Goal: Information Seeking & Learning: Learn about a topic

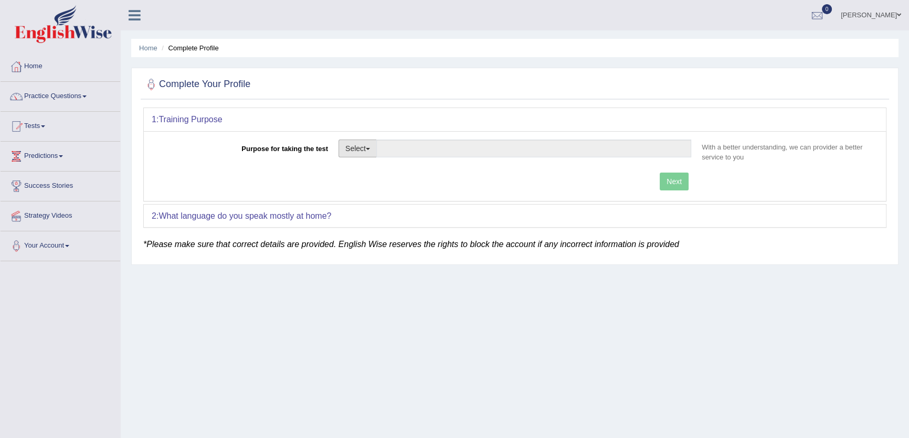
click at [363, 141] on button "Select" at bounding box center [357, 149] width 38 height 18
click at [367, 195] on link "Nursing" at bounding box center [385, 199] width 93 height 14
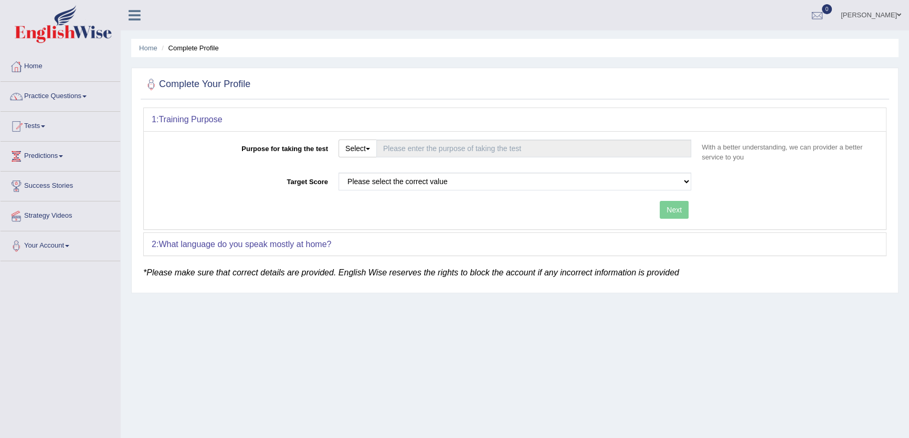
type input "Nursing"
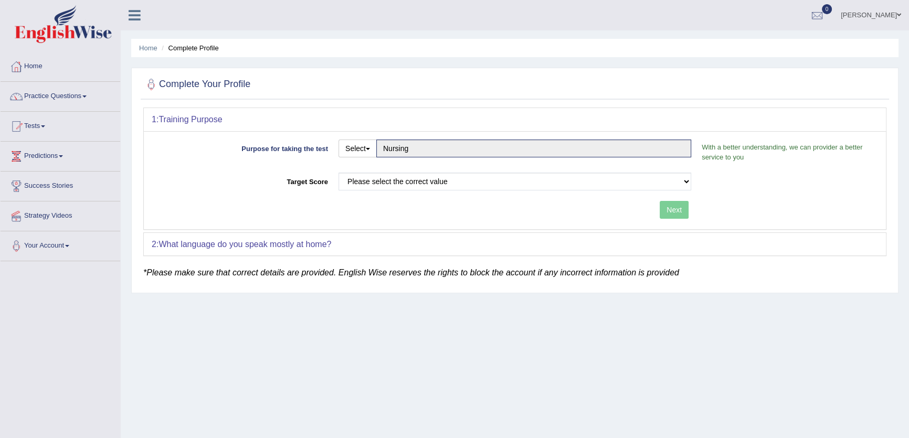
click at [389, 169] on div "Purpose for taking the test Select Student Visa Permanent Residency Nursing Oth…" at bounding box center [515, 180] width 742 height 98
click at [387, 178] on select "Please select the correct value 50 (6 bands) 58 (6.5 bands) 65 (7 bands) 79 (8 …" at bounding box center [514, 182] width 353 height 18
select select "65"
click at [338, 173] on select "Please select the correct value 50 (6 bands) 58 (6.5 bands) 65 (7 bands) 79 (8 …" at bounding box center [514, 182] width 353 height 18
click at [677, 205] on button "Next" at bounding box center [674, 210] width 29 height 18
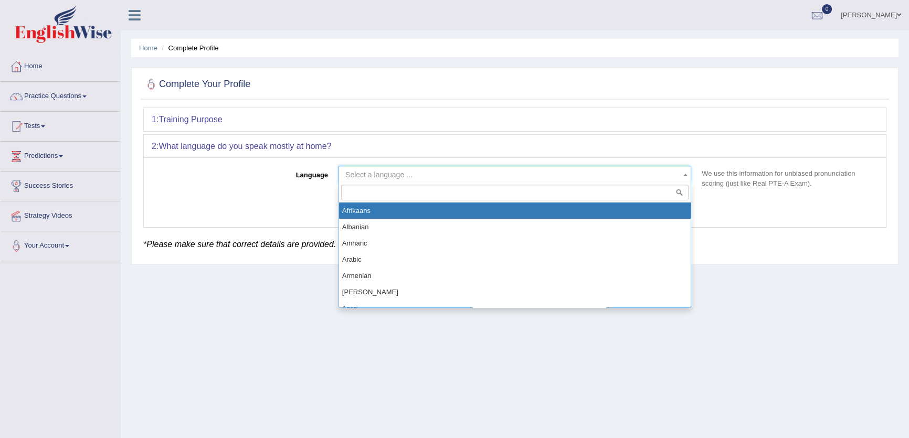
click at [412, 174] on span "Select a language ..." at bounding box center [511, 174] width 333 height 10
select select "Afrikaans"
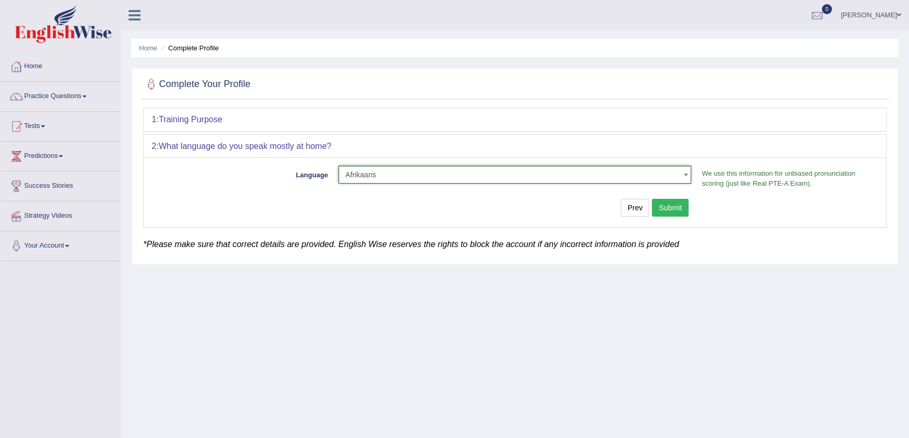
click at [670, 207] on button "Submit" at bounding box center [670, 208] width 37 height 18
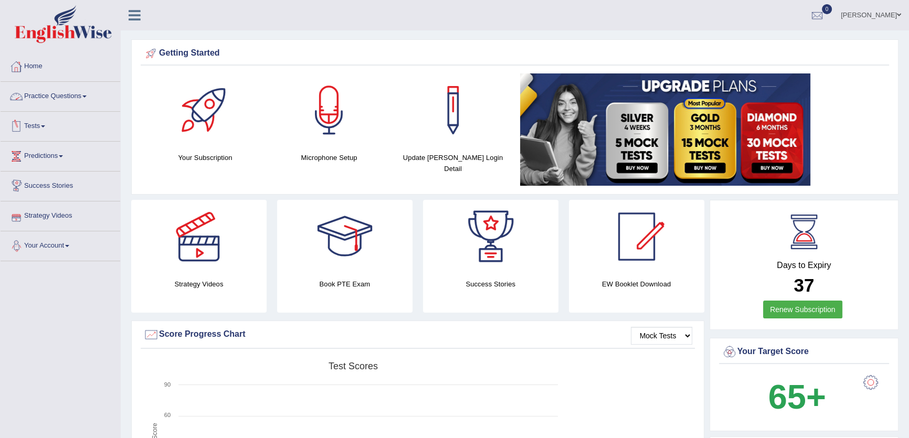
click at [50, 215] on link "Strategy Videos" at bounding box center [61, 214] width 120 height 26
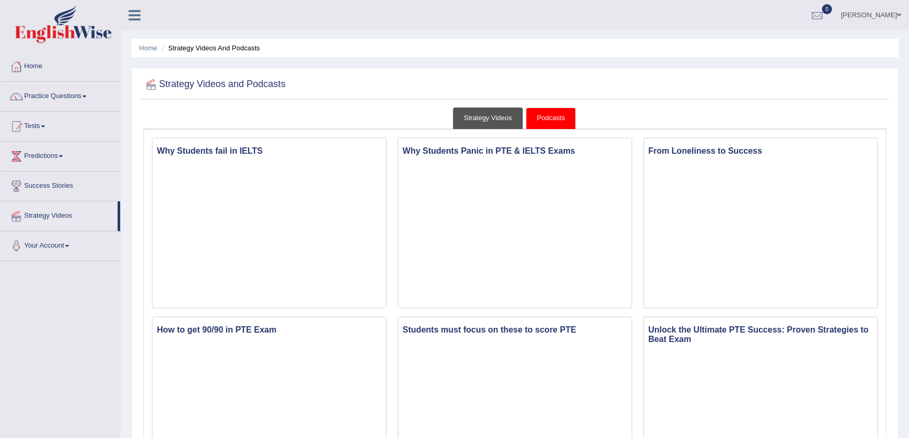
click at [487, 119] on link "Strategy Videos" at bounding box center [488, 119] width 70 height 22
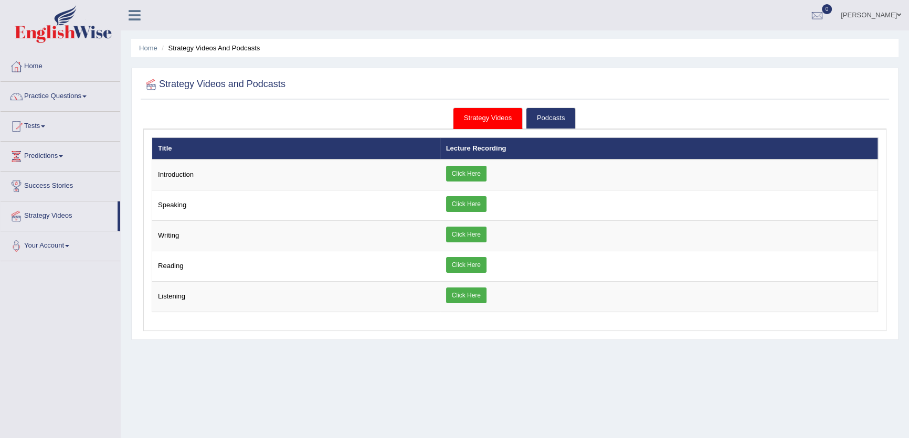
click at [655, 29] on ul "Nidhi Toggle navigation Username: Nidhi7774 Access Type: Online Subscription: D…" at bounding box center [632, 15] width 551 height 30
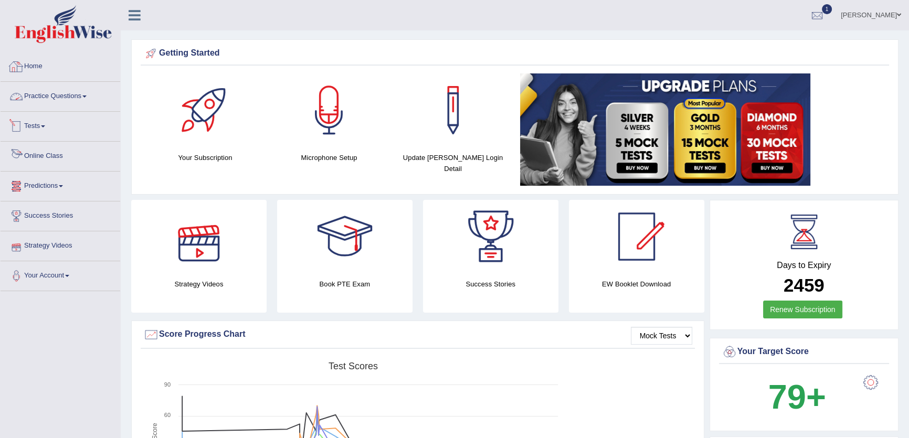
click at [57, 96] on link "Practice Questions" at bounding box center [61, 95] width 120 height 26
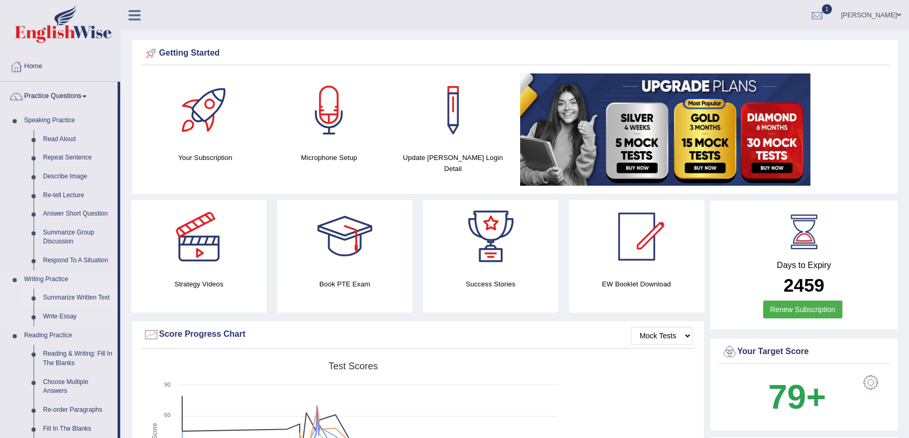
click at [78, 293] on link "Summarize Written Text" at bounding box center [77, 298] width 79 height 19
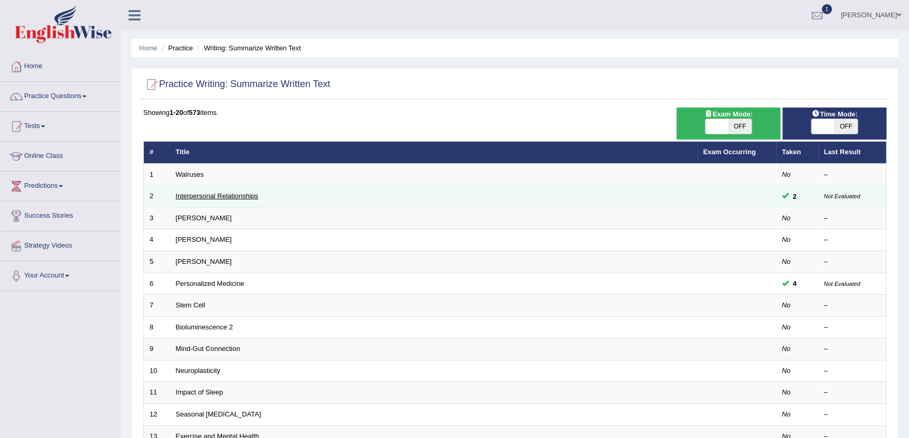
click at [213, 195] on link "Interpersonal Relationships" at bounding box center [217, 196] width 83 height 8
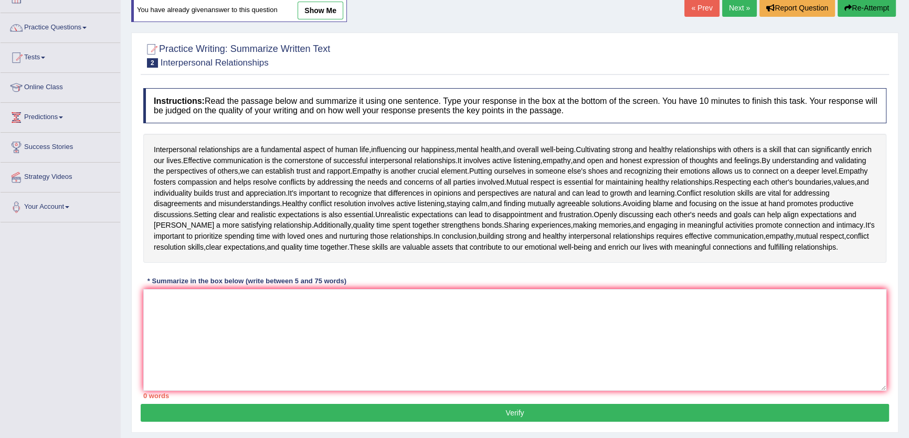
scroll to position [112, 0]
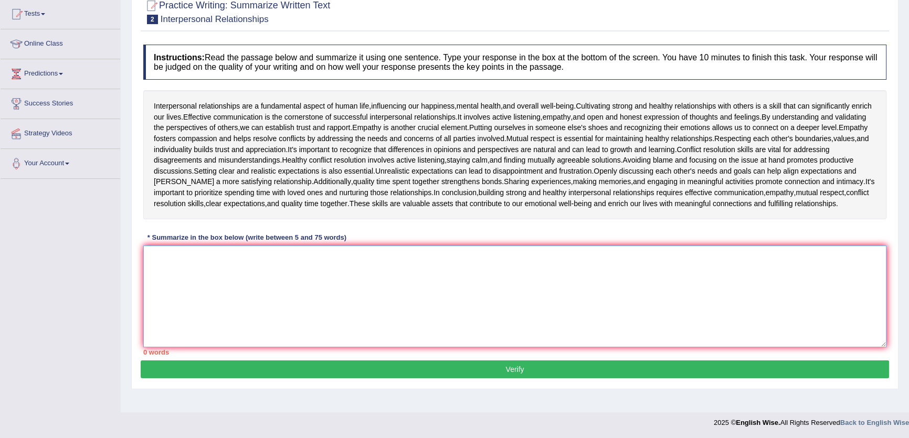
click at [339, 306] on textarea at bounding box center [514, 297] width 743 height 102
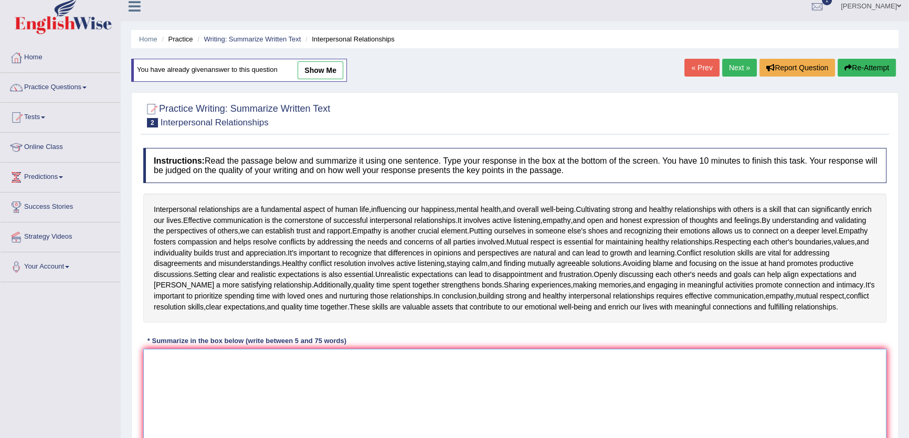
scroll to position [0, 0]
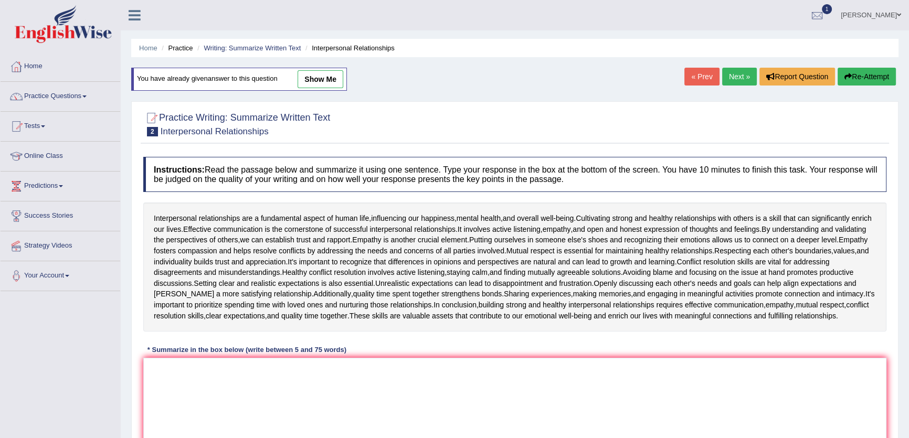
click at [326, 84] on link "show me" at bounding box center [321, 79] width 46 height 18
type textarea "The passage outlines interpersonal relationships as a part of healthy conflict …"
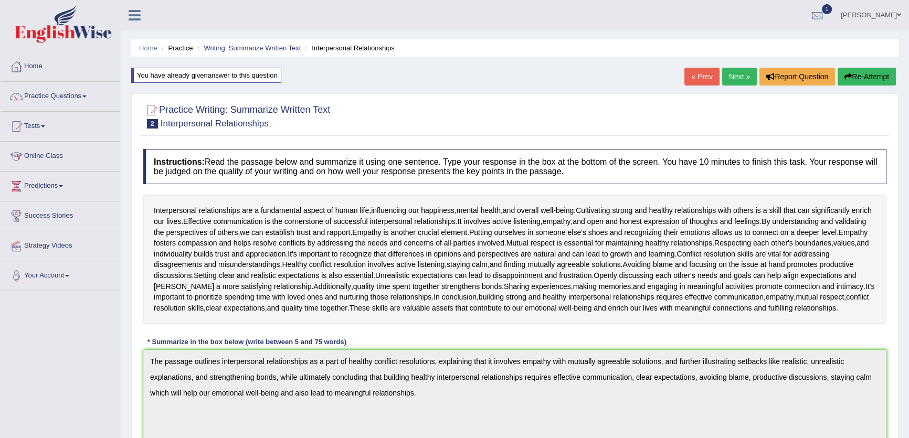
click at [118, 353] on div "Toggle navigation Home Practice Questions Speaking Practice Read Aloud Repeat S…" at bounding box center [454, 381] width 909 height 762
click at [860, 78] on button "Re-Attempt" at bounding box center [866, 77] width 58 height 18
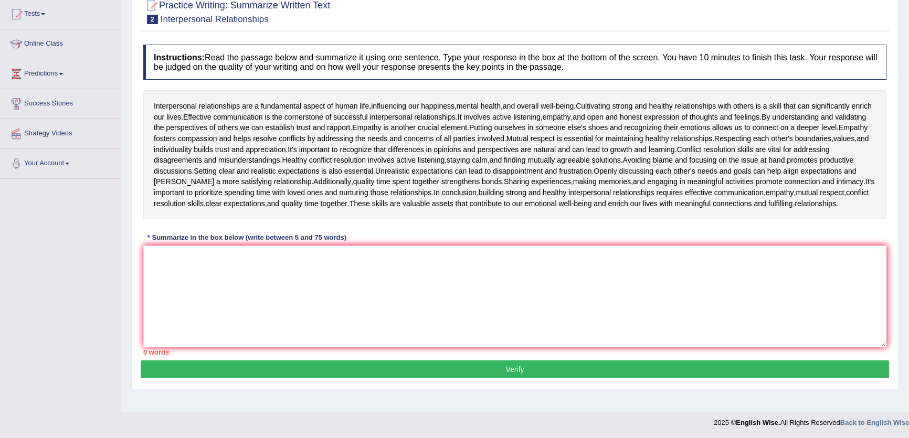
scroll to position [112, 0]
paste textarea "The passage outlines interpersonal relationships as a part of healthy conflict …"
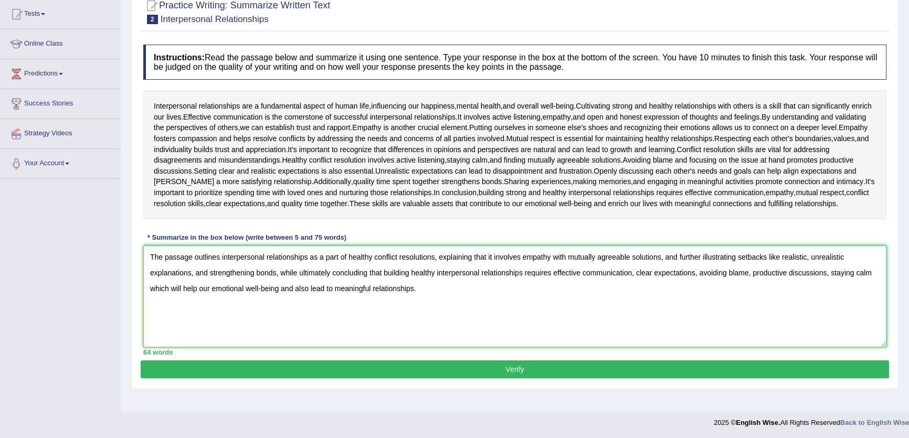
click at [498, 299] on textarea "The passage outlines interpersonal relationships as a part of healthy conflict …" at bounding box center [514, 297] width 743 height 102
click at [428, 258] on textarea "The passage outlines interpersonal relationships as a part of healthy conflict …" at bounding box center [514, 297] width 743 height 102
drag, startPoint x: 437, startPoint y: 258, endPoint x: 327, endPoint y: 259, distance: 110.2
click at [327, 259] on textarea "The passage outlines interpersonal relationships as a part of healthy conflict …" at bounding box center [514, 297] width 743 height 102
click at [389, 259] on textarea "The passage outlines interpersonal relationships as a skill that will enrichj o…" at bounding box center [514, 297] width 743 height 102
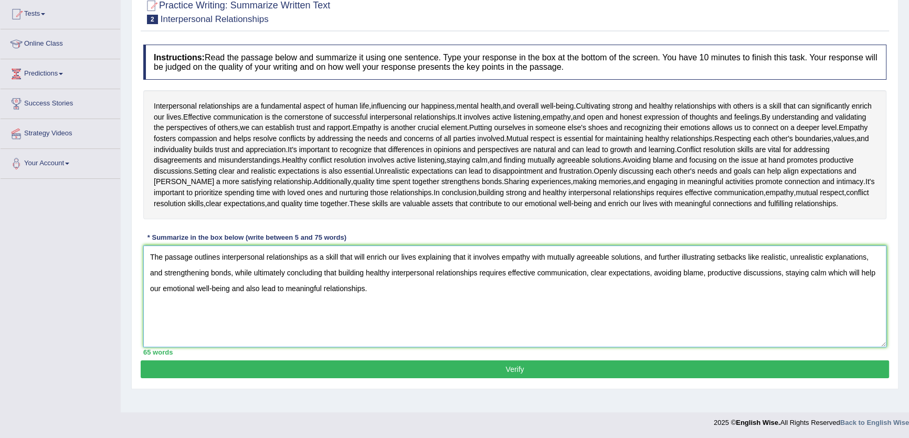
click at [416, 262] on textarea "The passage outlines interpersonal relationships as a skill that will enrich ou…" at bounding box center [514, 297] width 743 height 102
drag, startPoint x: 646, startPoint y: 260, endPoint x: 469, endPoint y: 257, distance: 177.9
click at [469, 257] on textarea "The passage outlines interpersonal relationships as a skill that will enrich ou…" at bounding box center [514, 297] width 743 height 102
drag, startPoint x: 735, startPoint y: 258, endPoint x: 695, endPoint y: 258, distance: 39.9
click at [695, 258] on textarea "The passage outlines interpersonal relationships as a skill that will enrich ou…" at bounding box center [514, 297] width 743 height 102
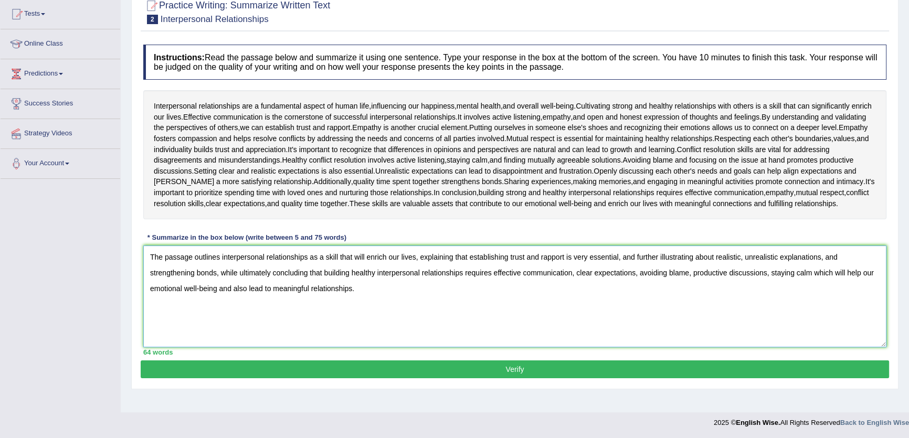
click at [714, 257] on textarea "The passage outlines interpersonal relationships as a skill that will enrich ou…" at bounding box center [514, 297] width 743 height 102
click at [747, 258] on textarea "The passage outlines interpersonal relationships as a skill that will enrich ou…" at bounding box center [514, 297] width 743 height 102
click at [830, 259] on textarea "The passage outlines interpersonal relationships as a skill that will enrich ou…" at bounding box center [514, 297] width 743 height 102
drag, startPoint x: 411, startPoint y: 274, endPoint x: 217, endPoint y: 275, distance: 194.7
click at [217, 275] on textarea "The passage outlines interpersonal relationships as a skill that will enrich ou…" at bounding box center [514, 297] width 743 height 102
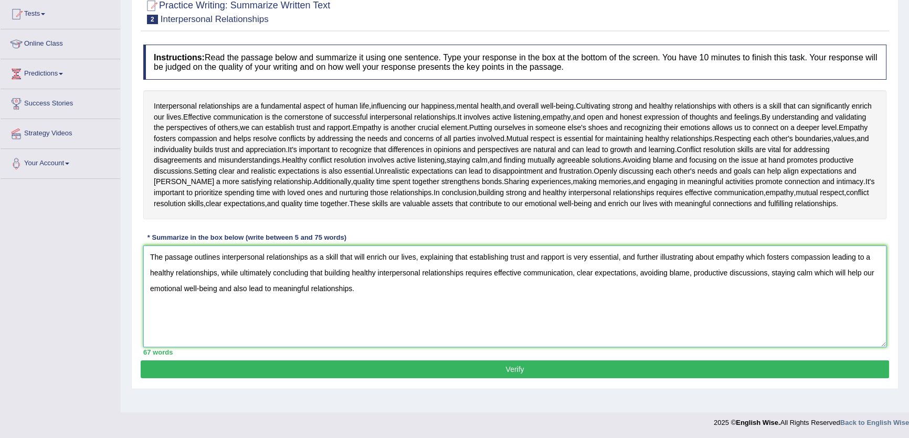
click at [315, 273] on textarea "The passage outlines interpersonal relationships as a skill that will enrich ou…" at bounding box center [514, 297] width 743 height 102
click at [322, 275] on textarea "The passage outlines interpersonal relationships as a skill that will enrich ou…" at bounding box center [514, 297] width 743 height 102
drag, startPoint x: 398, startPoint y: 312, endPoint x: 48, endPoint y: 259, distance: 354.0
click at [48, 259] on div "Toggle navigation Home Practice Questions Speaking Practice Read Aloud Repeat S…" at bounding box center [454, 161] width 909 height 546
click at [317, 285] on textarea "The passage outlines interpersonal relationships as a skill that will enrich ou…" at bounding box center [514, 297] width 743 height 102
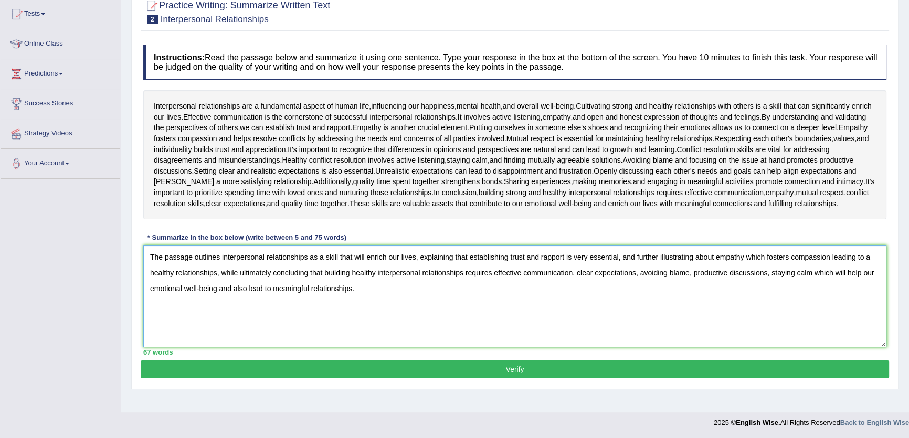
type textarea "The passage outlines interpersonal relationships as a skill that will enrich ou…"
click at [428, 373] on button "Verify" at bounding box center [515, 369] width 748 height 18
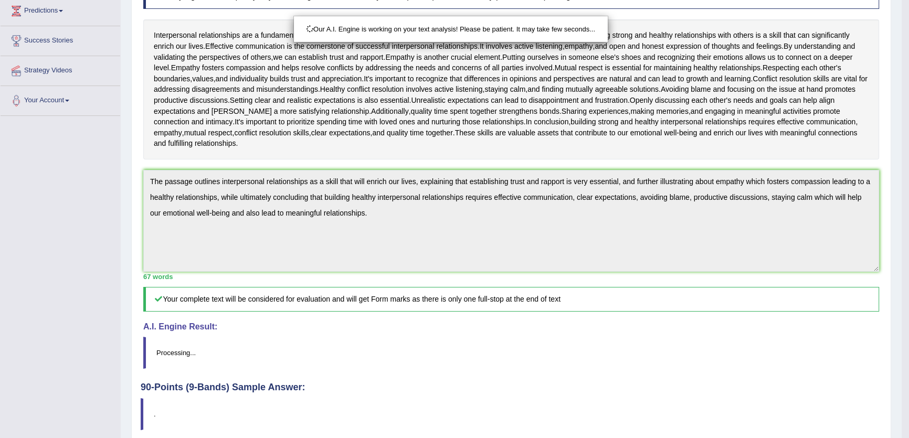
scroll to position [217, 0]
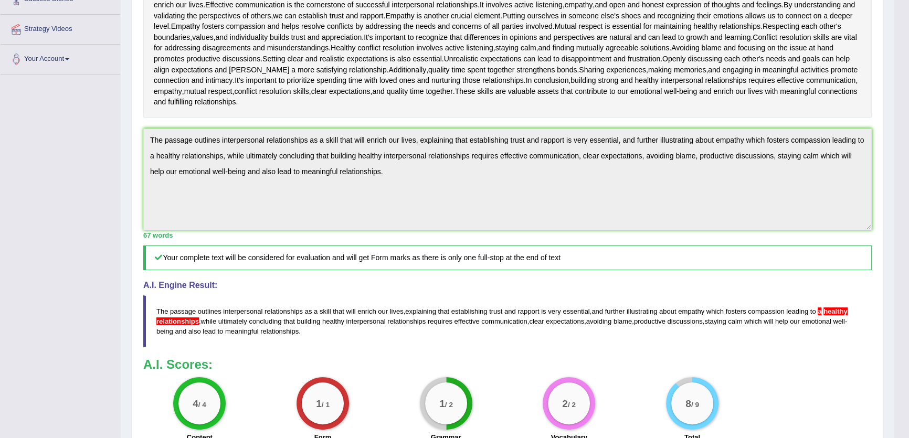
click at [113, 141] on div "Toggle navigation Home Practice Questions Speaking Practice Read Aloud Repeat S…" at bounding box center [447, 162] width 894 height 758
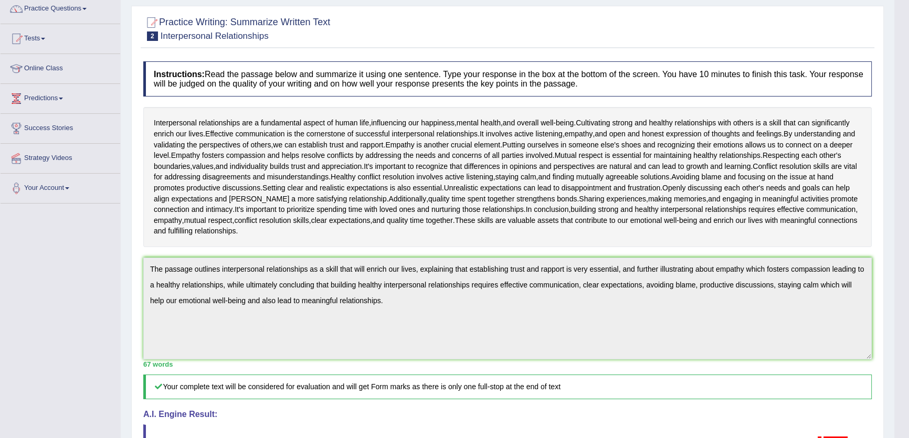
scroll to position [0, 0]
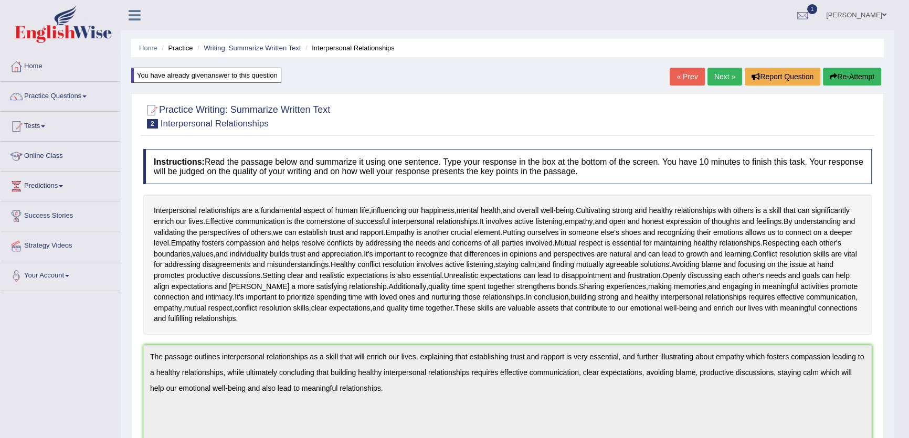
drag, startPoint x: 838, startPoint y: 90, endPoint x: 842, endPoint y: 83, distance: 7.7
click at [839, 90] on div "Home Practice Writing: Summarize Written Text Interpersonal Relationships You h…" at bounding box center [507, 368] width 773 height 737
click at [843, 82] on button "Re-Attempt" at bounding box center [852, 77] width 58 height 18
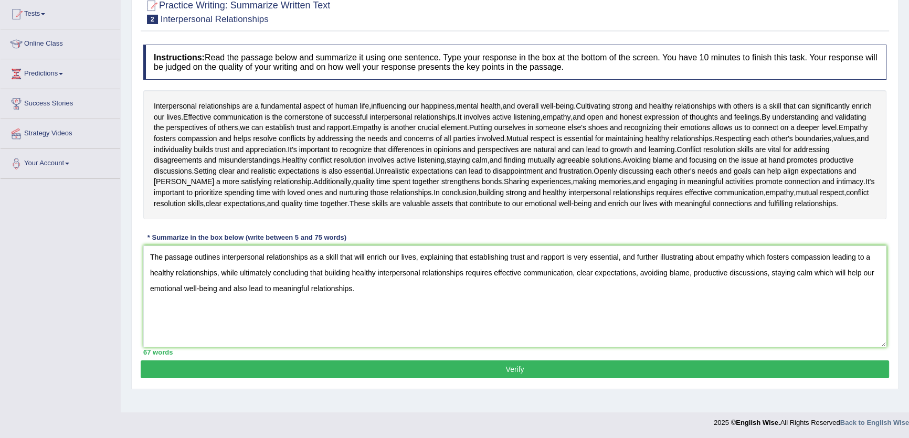
click at [876, 261] on textarea "The passage outlines interpersonal relationships as a skill that will enrich ou…" at bounding box center [514, 297] width 743 height 102
type textarea "The passage outlines interpersonal relationships as a skill that will enrich ou…"
click at [475, 359] on div "Instructions: Read the passage below and summarize it using one sentence. Type …" at bounding box center [515, 199] width 748 height 321
click at [474, 367] on button "Verify" at bounding box center [515, 369] width 748 height 18
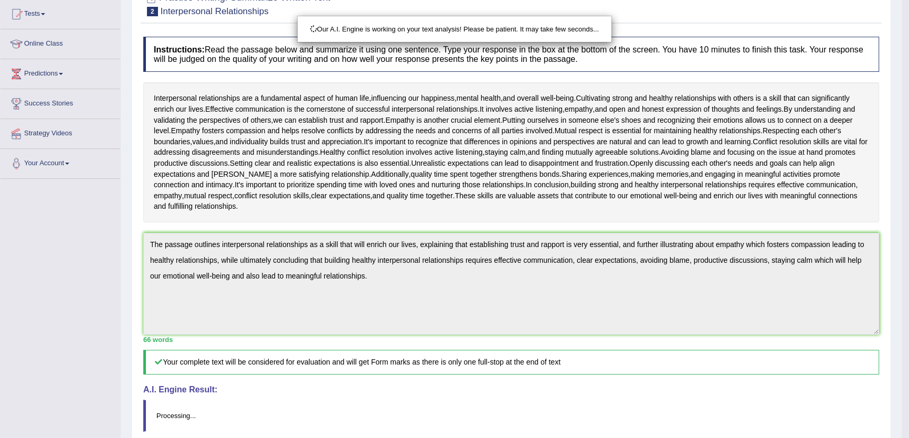
drag, startPoint x: 367, startPoint y: 257, endPoint x: 293, endPoint y: 266, distance: 75.1
click at [210, 236] on div "Our A.I. Engine is working on your text analysis! Please be patient. It may tak…" at bounding box center [454, 219] width 909 height 438
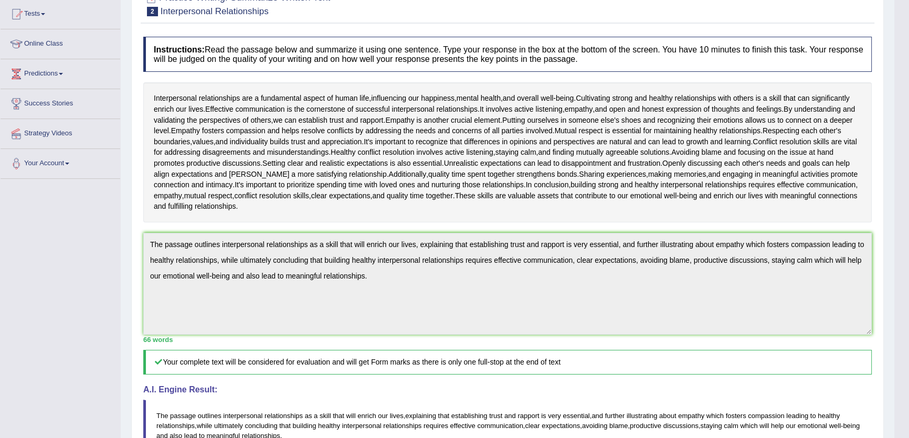
click at [105, 231] on div "Toggle navigation Home Practice Questions Speaking Practice Read Aloud Repeat S…" at bounding box center [447, 267] width 894 height 758
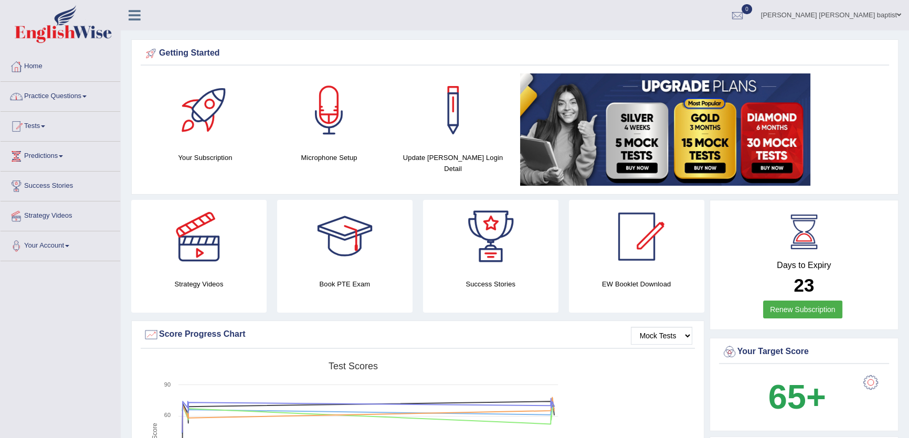
click at [88, 93] on link "Practice Questions" at bounding box center [61, 95] width 120 height 26
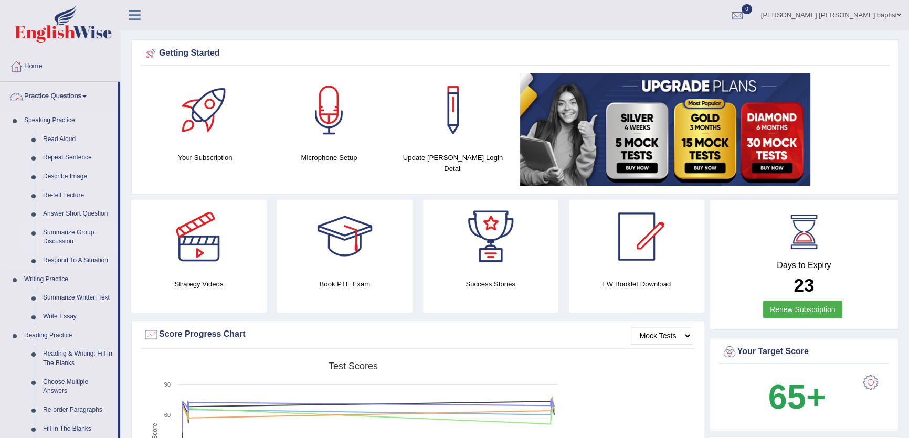
scroll to position [95, 0]
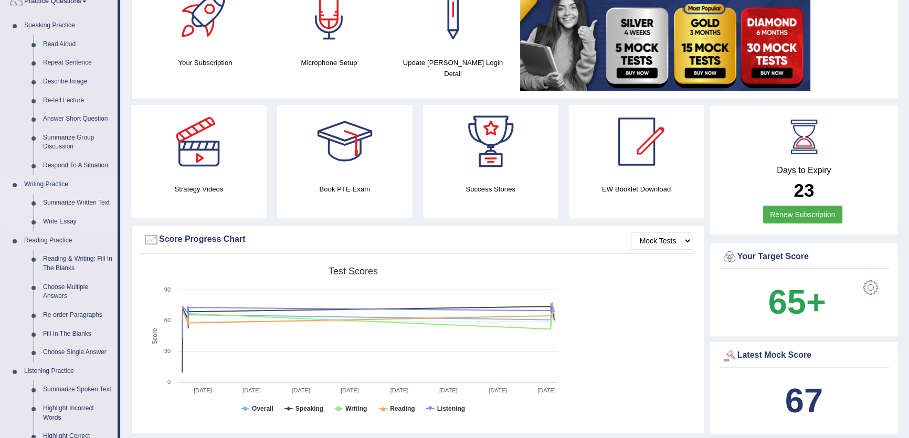
click at [102, 201] on link "Summarize Written Text" at bounding box center [77, 203] width 79 height 19
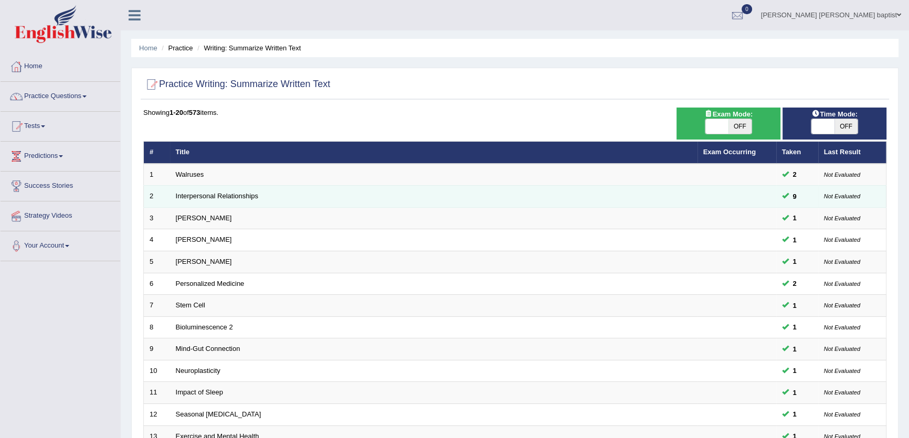
scroll to position [47, 0]
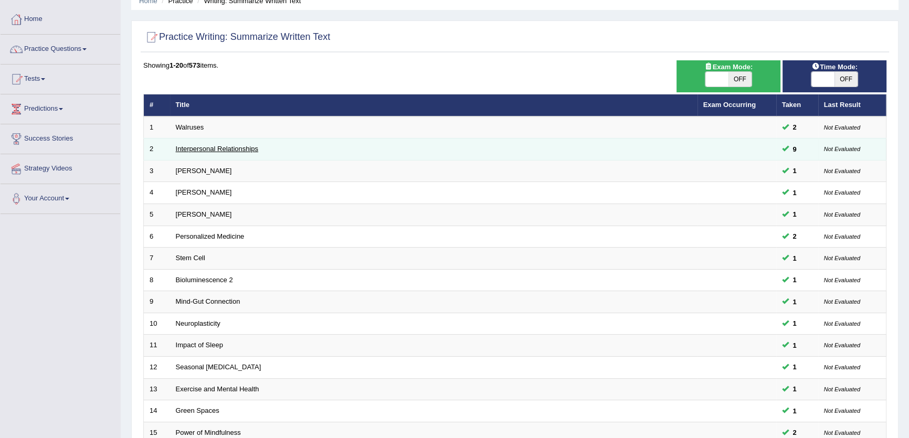
click at [241, 147] on link "Interpersonal Relationships" at bounding box center [217, 149] width 83 height 8
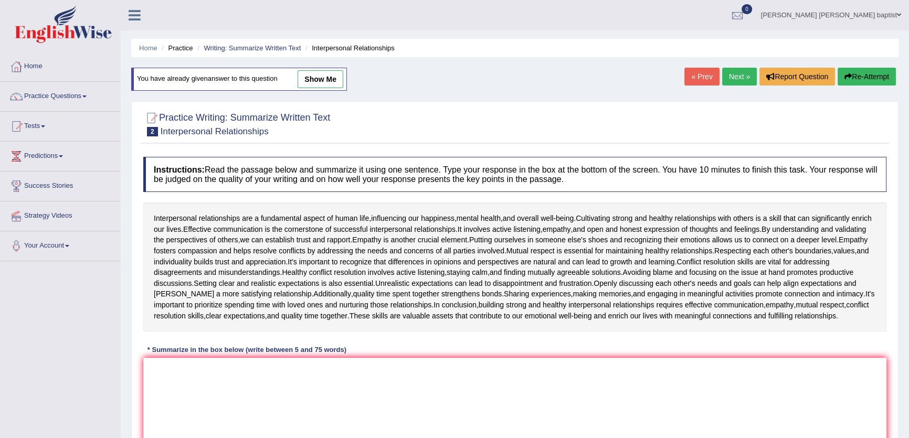
click at [328, 82] on link "show me" at bounding box center [321, 79] width 46 height 18
type textarea "The passage outlines interpersonal relationships, explaining that it is a funda…"
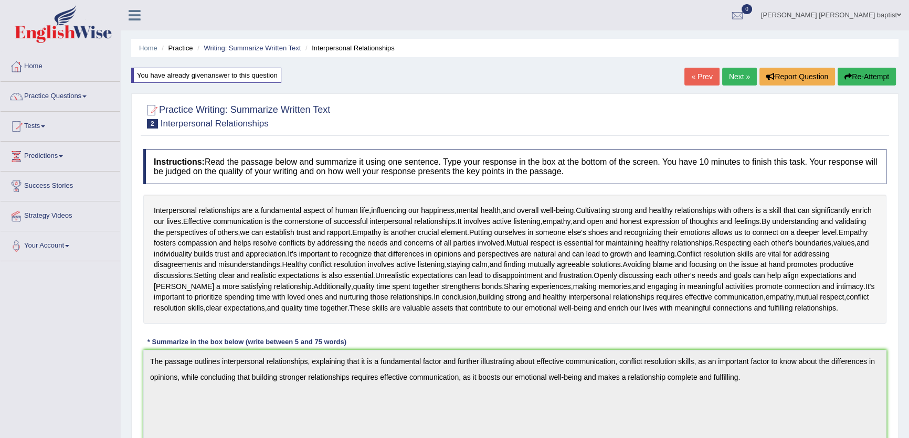
click at [866, 82] on button "Re-Attempt" at bounding box center [866, 77] width 58 height 18
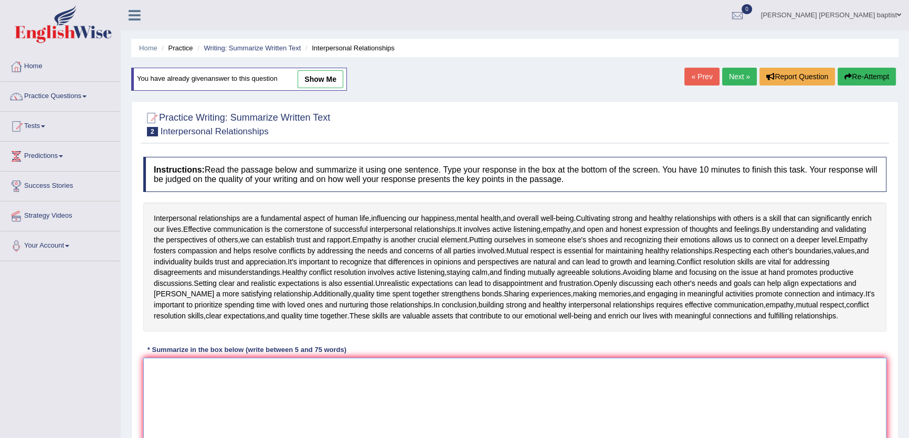
paste textarea "The passage outlines interpersonal relationships as a skill that will enrich ou…"
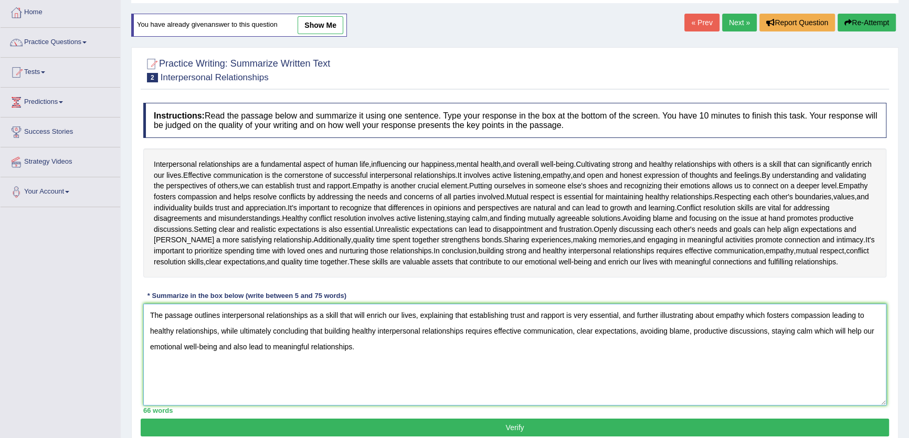
scroll to position [112, 0]
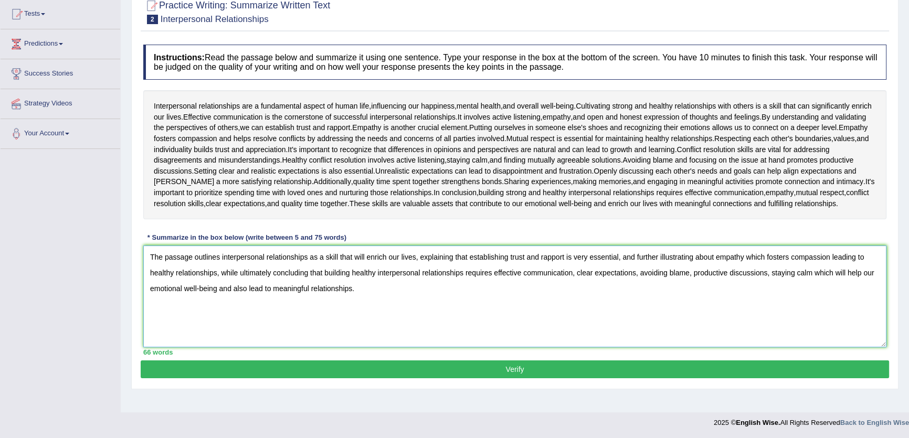
type textarea "The passage outlines interpersonal relationships as a skill that will enrich ou…"
click at [514, 365] on button "Verify" at bounding box center [515, 369] width 748 height 18
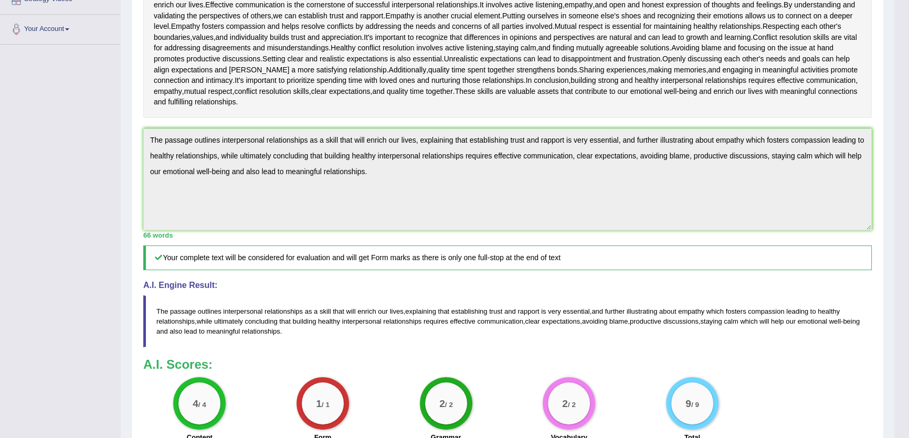
scroll to position [0, 0]
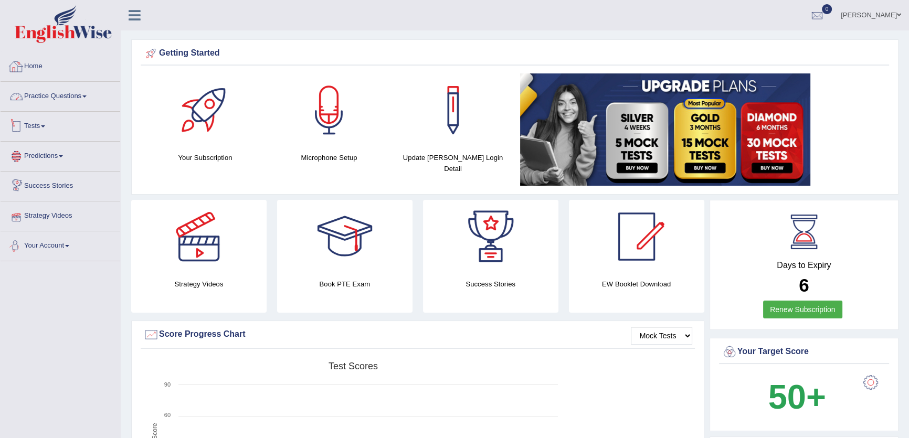
click at [78, 94] on link "Practice Questions" at bounding box center [61, 95] width 120 height 26
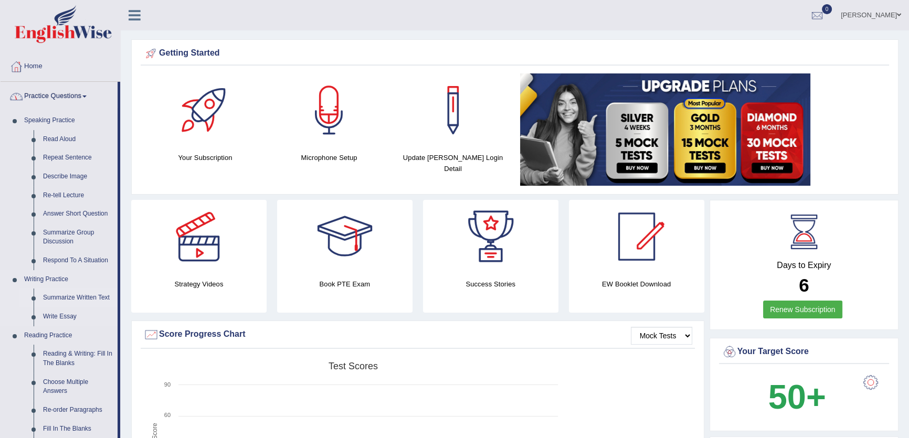
click at [74, 290] on link "Summarize Written Text" at bounding box center [77, 298] width 79 height 19
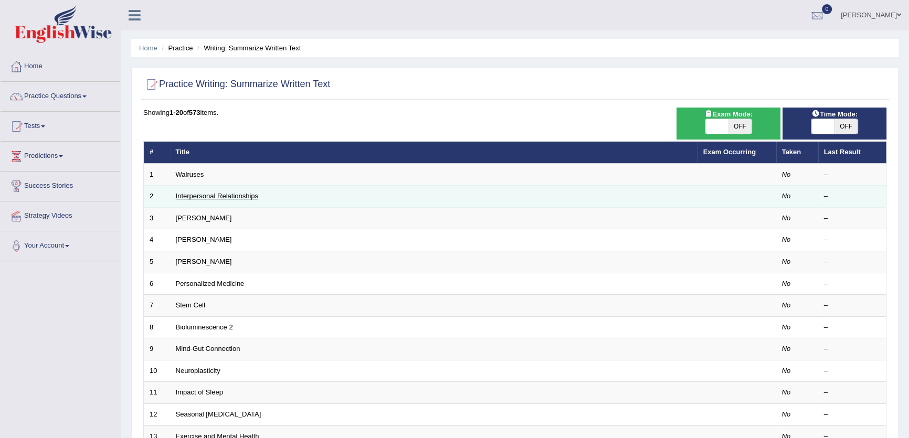
click at [245, 194] on link "Interpersonal Relationships" at bounding box center [217, 196] width 83 height 8
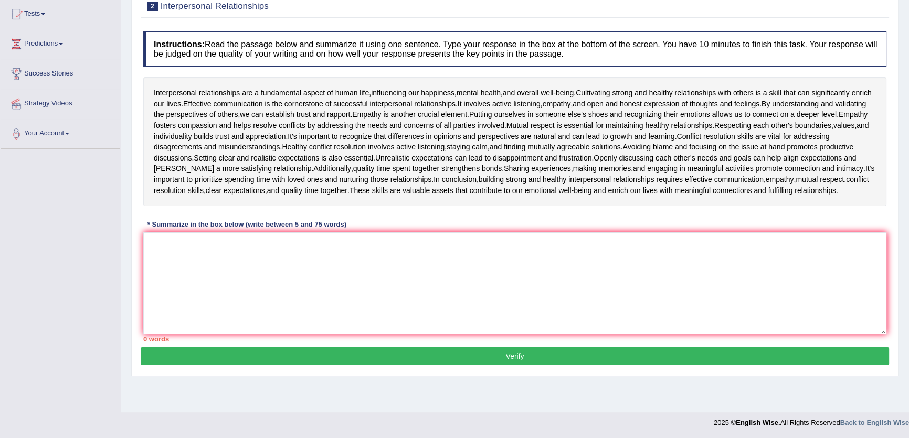
scroll to position [112, 0]
type textarea "[PERSON_NAME]"
drag, startPoint x: 270, startPoint y: 261, endPoint x: 136, endPoint y: 251, distance: 134.1
click at [136, 251] on div "Practice Writing: Summarize Written Text 2 Interpersonal Relationships Instruct…" at bounding box center [514, 176] width 767 height 400
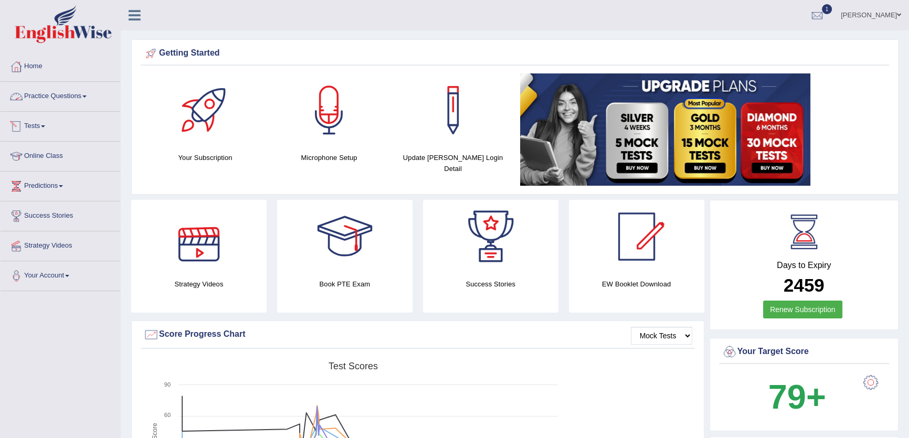
click at [61, 102] on link "Practice Questions" at bounding box center [61, 95] width 120 height 26
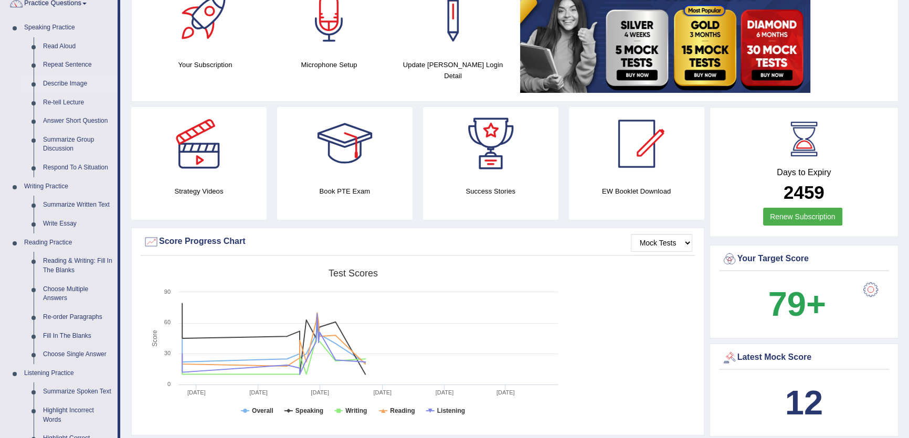
scroll to position [143, 0]
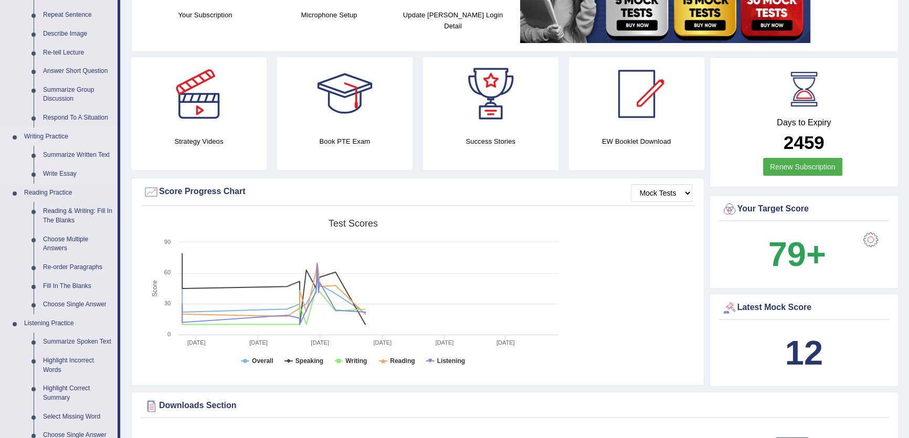
click at [96, 155] on link "Summarize Written Text" at bounding box center [77, 155] width 79 height 19
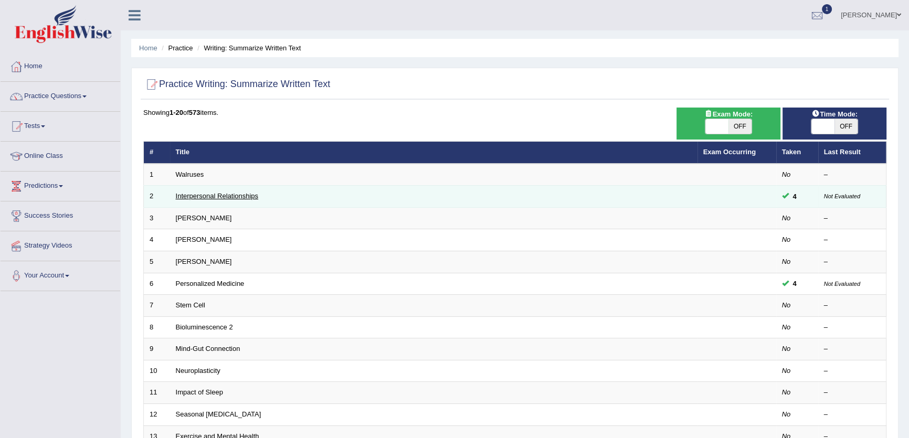
click at [238, 196] on link "Interpersonal Relationships" at bounding box center [217, 196] width 83 height 8
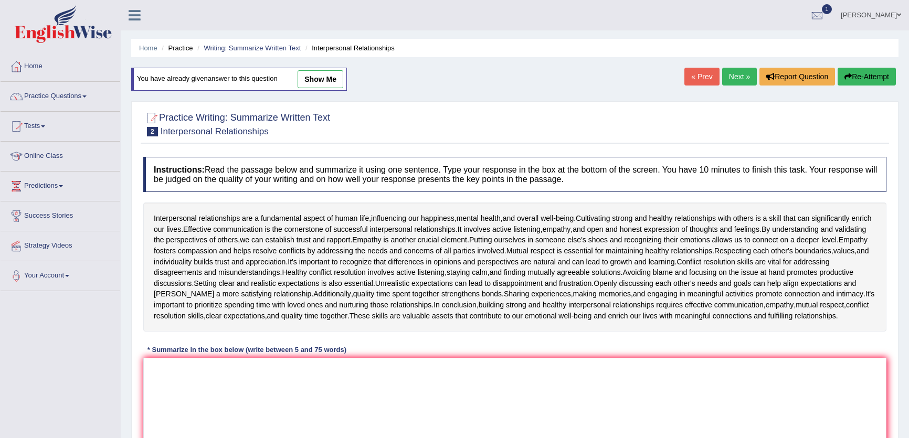
click at [327, 81] on link "show me" at bounding box center [321, 79] width 46 height 18
type textarea "The passage outlines interpersonal relationships as a skill that will enrich ou…"
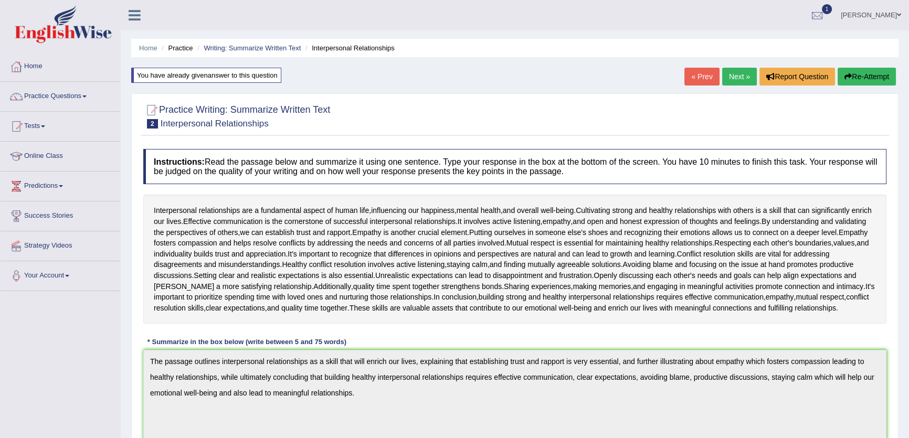
click at [131, 354] on div "Practice Writing: Summarize Written Text 2 Interpersonal Relationships Instruct…" at bounding box center [514, 413] width 767 height 640
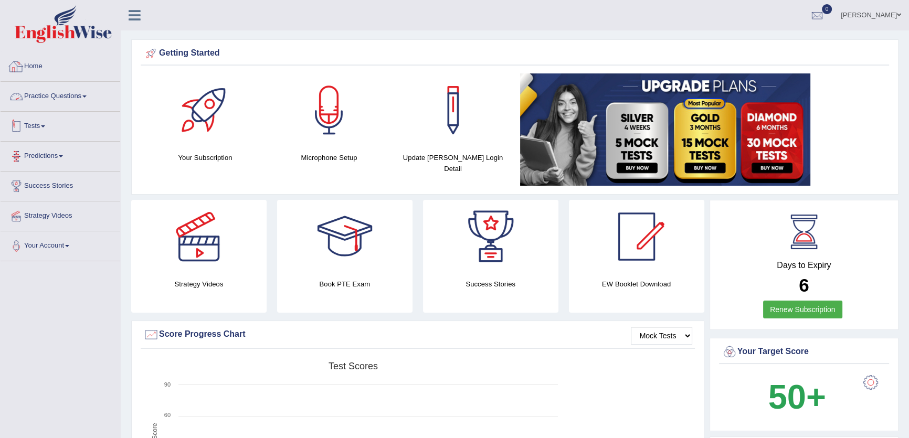
click at [88, 102] on link "Practice Questions" at bounding box center [61, 95] width 120 height 26
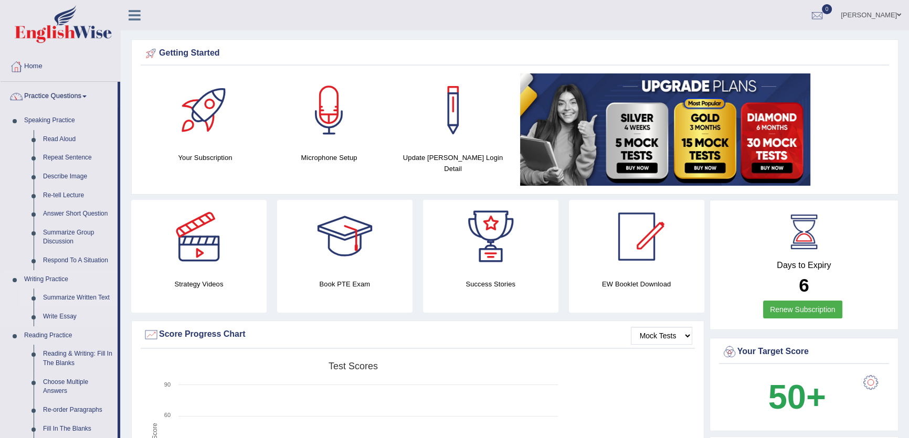
click at [83, 296] on link "Summarize Written Text" at bounding box center [77, 298] width 79 height 19
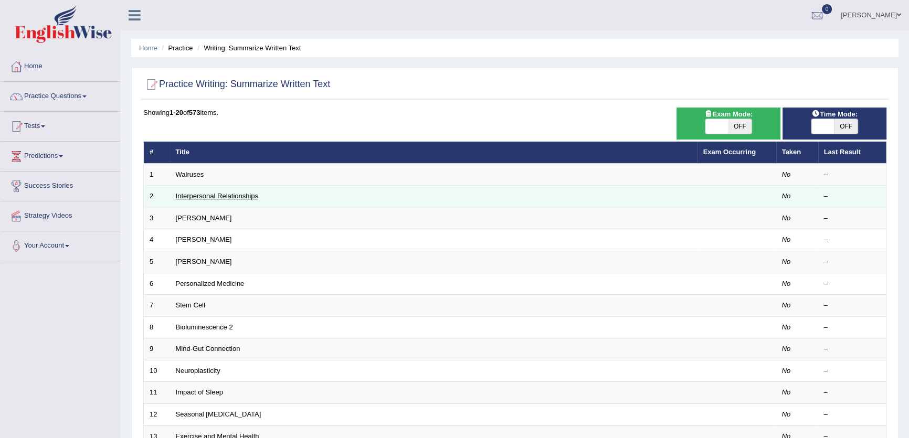
click at [215, 195] on link "Interpersonal Relationships" at bounding box center [217, 196] width 83 height 8
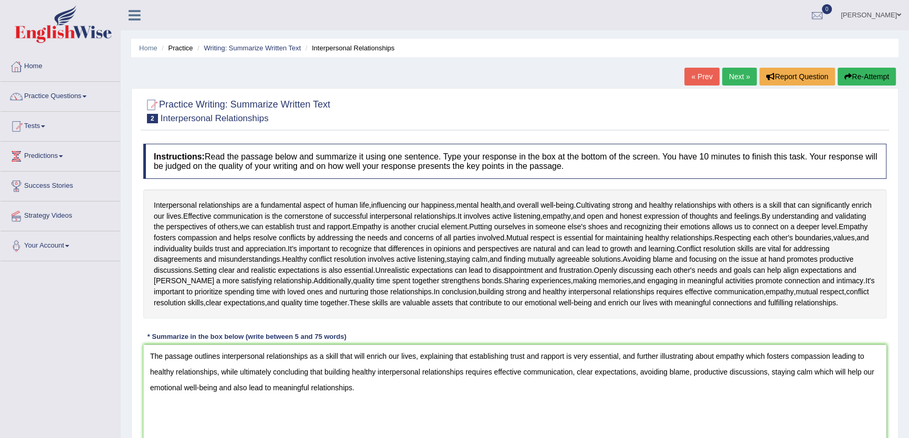
scroll to position [112, 0]
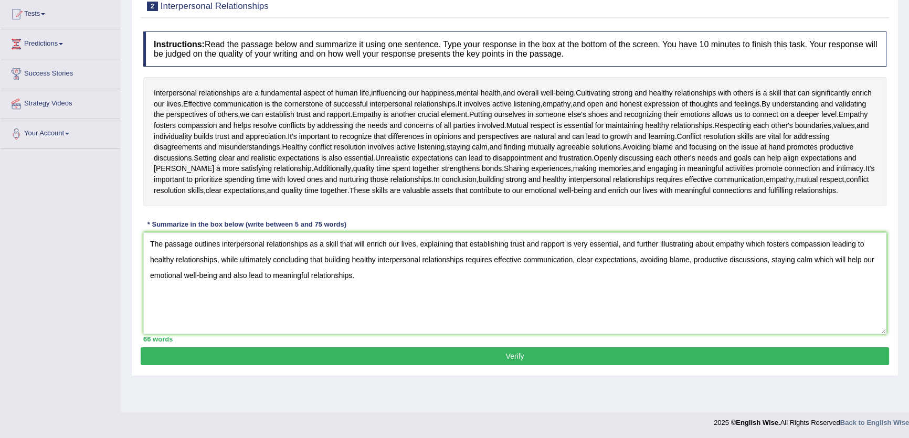
type textarea "The passage outlines interpersonal relationships as a skill that will enrich ou…"
click at [464, 351] on button "Verify" at bounding box center [515, 356] width 748 height 18
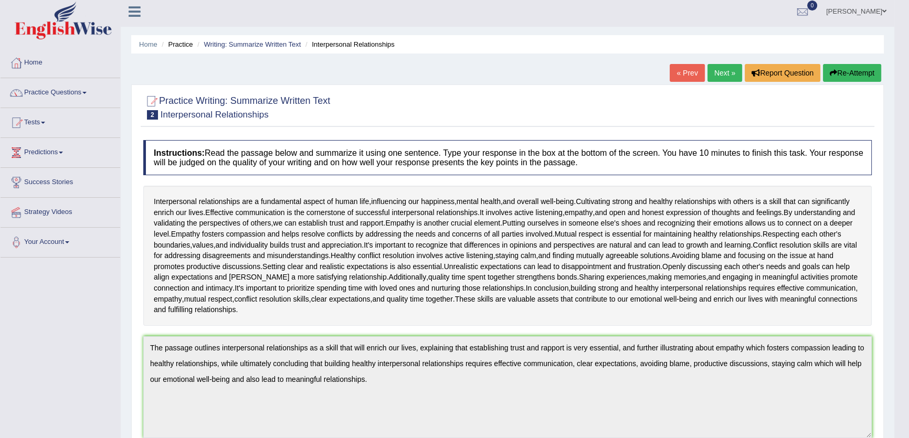
scroll to position [0, 0]
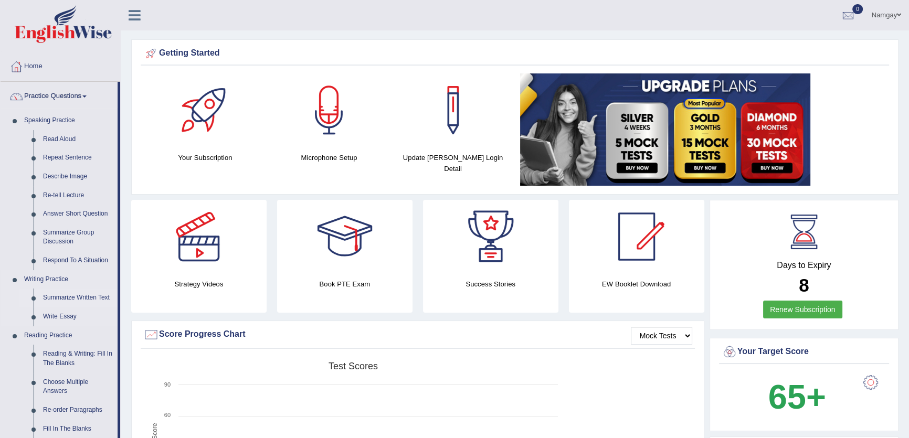
click at [71, 291] on link "Summarize Written Text" at bounding box center [77, 298] width 79 height 19
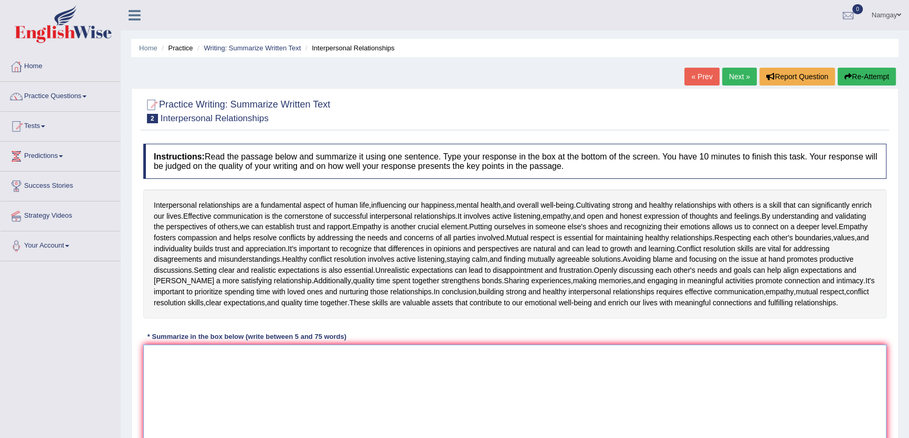
paste textarea "The passage outlines interpersonal relationships as a skill that will enrich ou…"
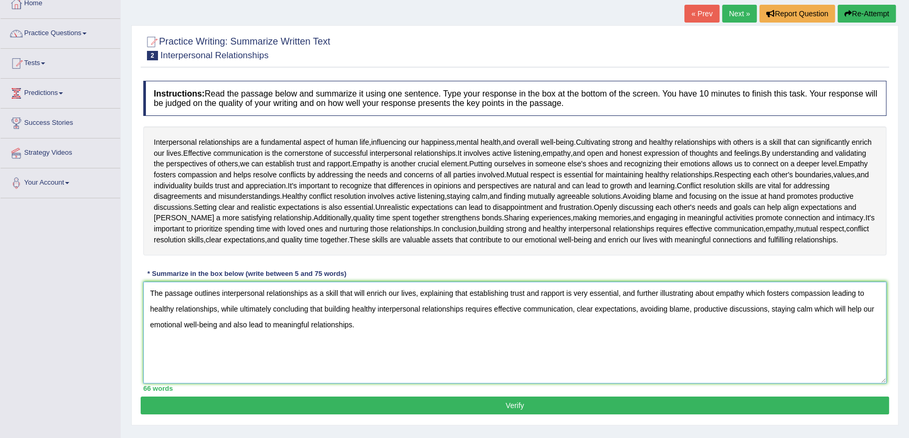
scroll to position [112, 0]
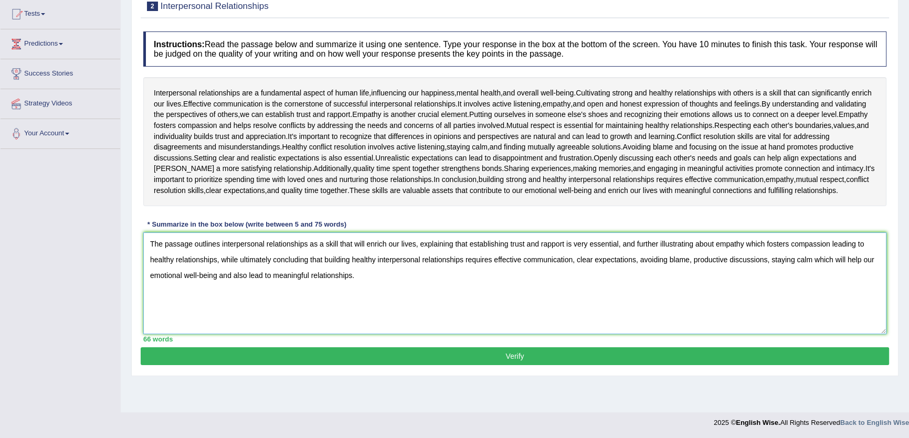
type textarea "The passage outlines interpersonal relationships as a skill that will enrich ou…"
click at [628, 351] on div "Practice Writing: Summarize Written Text 2 Interpersonal Relationships Instruct…" at bounding box center [514, 176] width 767 height 400
click at [628, 356] on button "Verify" at bounding box center [515, 356] width 748 height 18
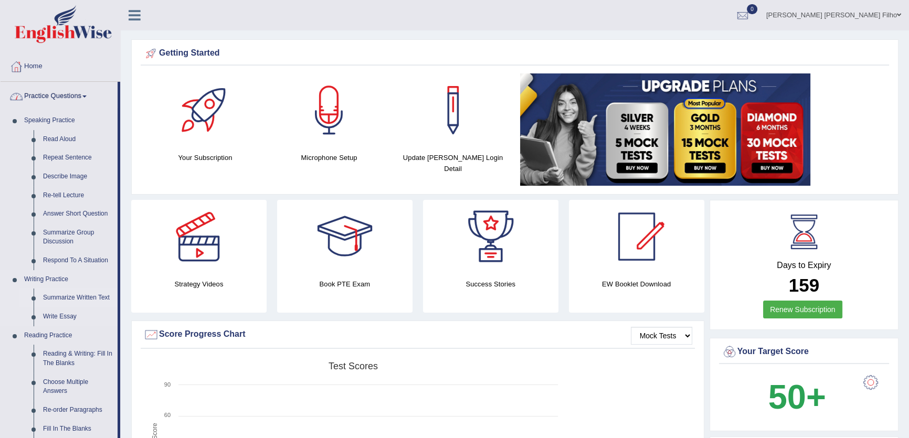
click at [70, 299] on link "Summarize Written Text" at bounding box center [77, 298] width 79 height 19
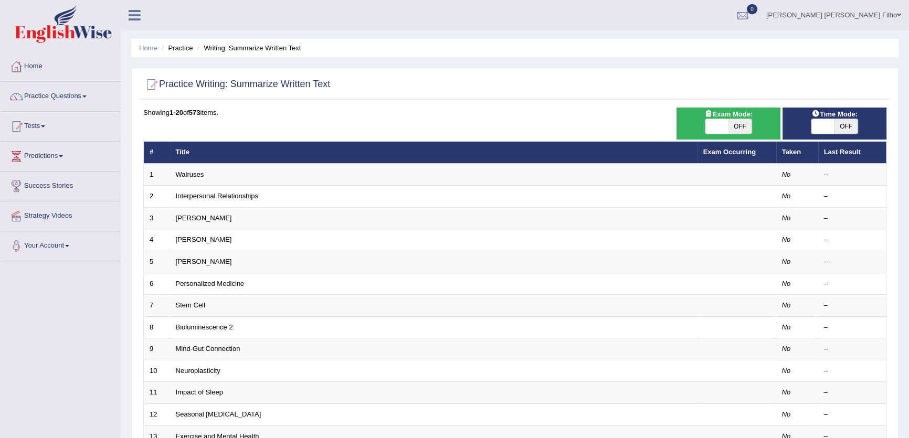
click at [210, 205] on td "Interpersonal Relationships" at bounding box center [433, 197] width 527 height 22
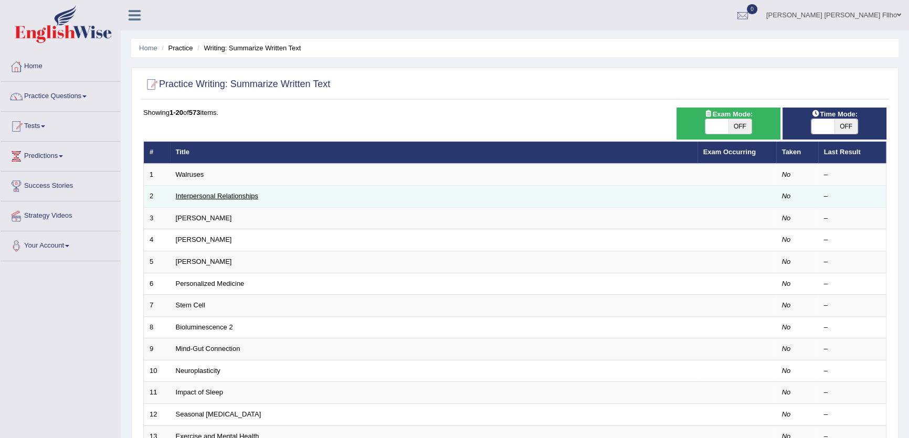
click at [214, 197] on link "Interpersonal Relationships" at bounding box center [217, 196] width 83 height 8
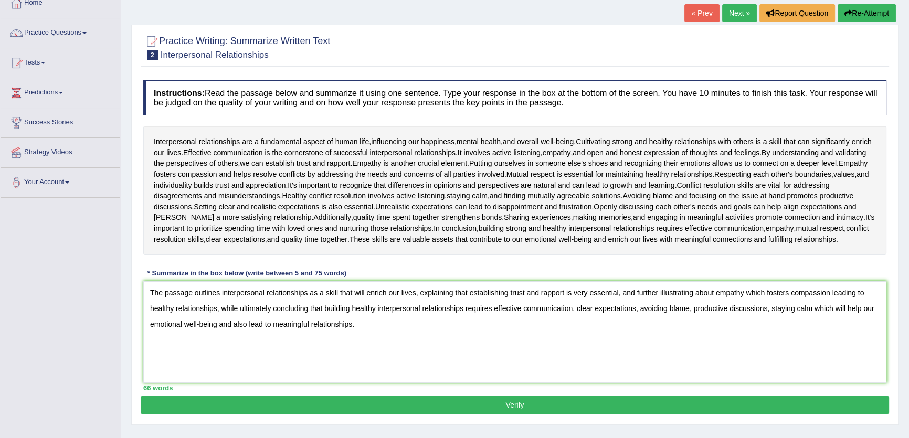
scroll to position [112, 0]
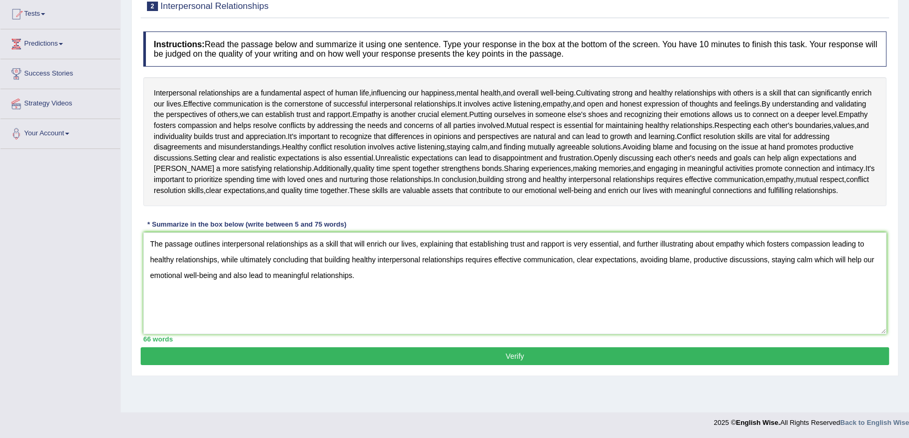
type textarea "The passage outlines interpersonal relationships as a skill that will enrich ou…"
click at [496, 357] on button "Verify" at bounding box center [515, 356] width 748 height 18
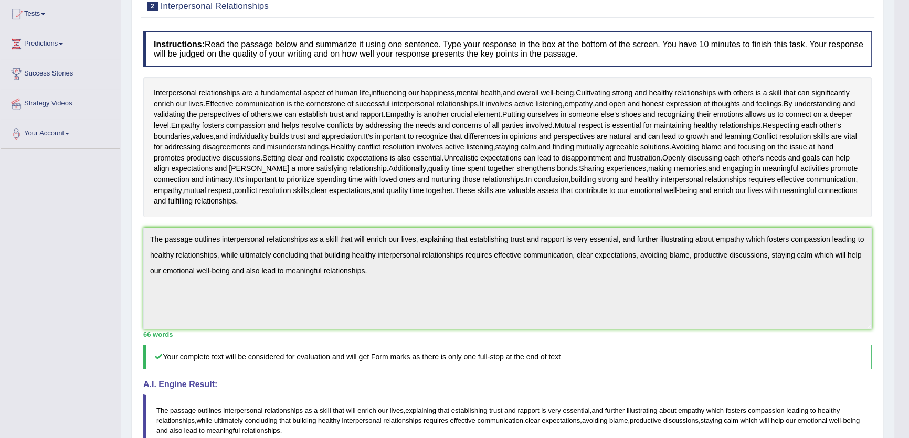
scroll to position [0, 0]
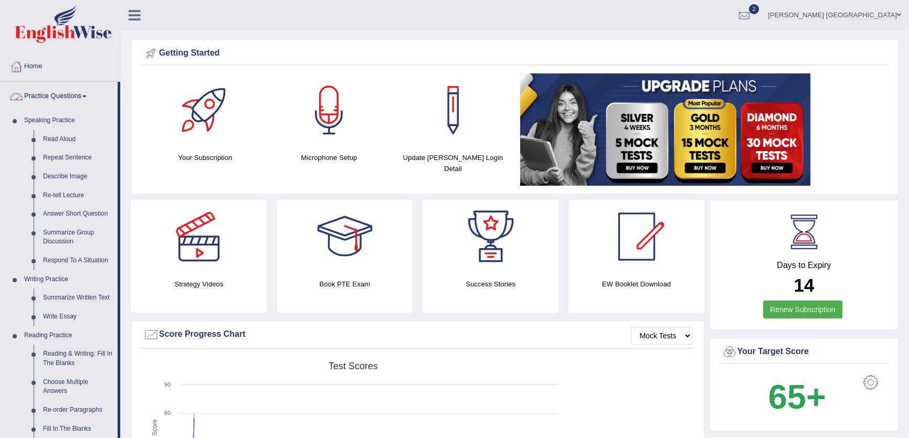
click at [70, 134] on link "Read Aloud" at bounding box center [77, 139] width 79 height 19
